Goal: Task Accomplishment & Management: Manage account settings

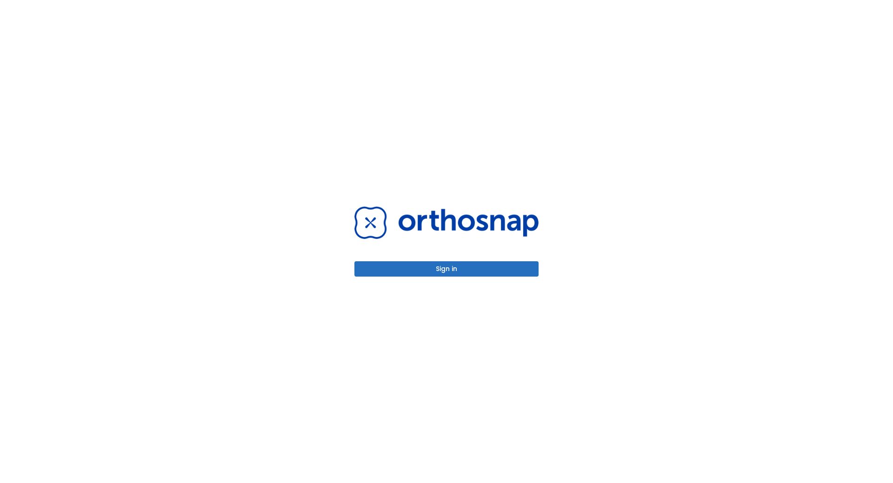
click at [423, 270] on button "Sign in" at bounding box center [446, 268] width 184 height 15
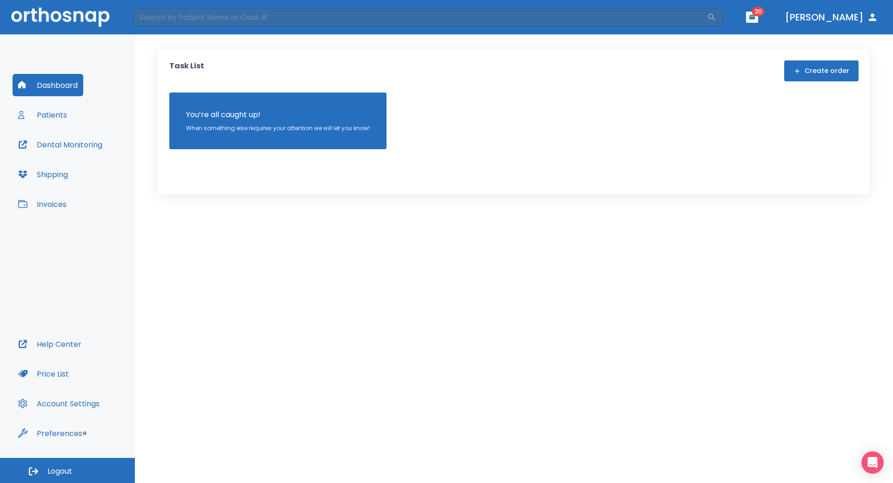
click at [52, 117] on button "Patients" at bounding box center [43, 115] width 60 height 22
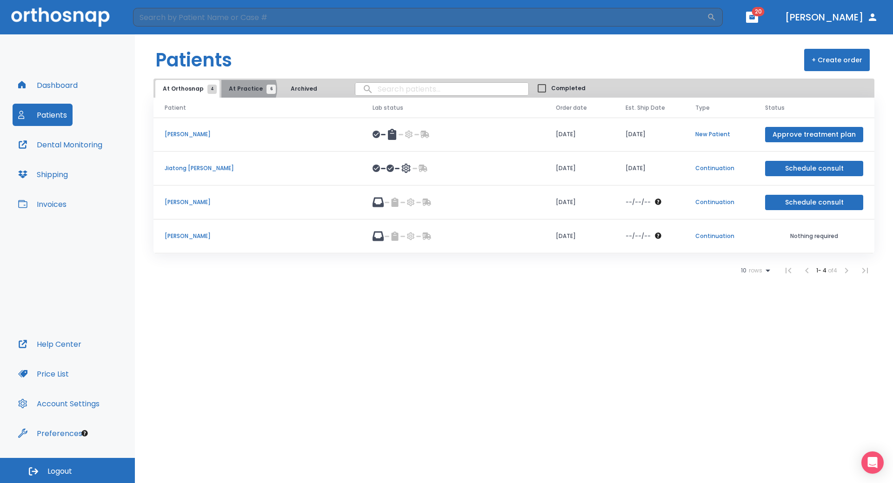
click at [245, 89] on span "At Practice 6" at bounding box center [250, 89] width 42 height 8
